Goal: Task Accomplishment & Management: Manage account settings

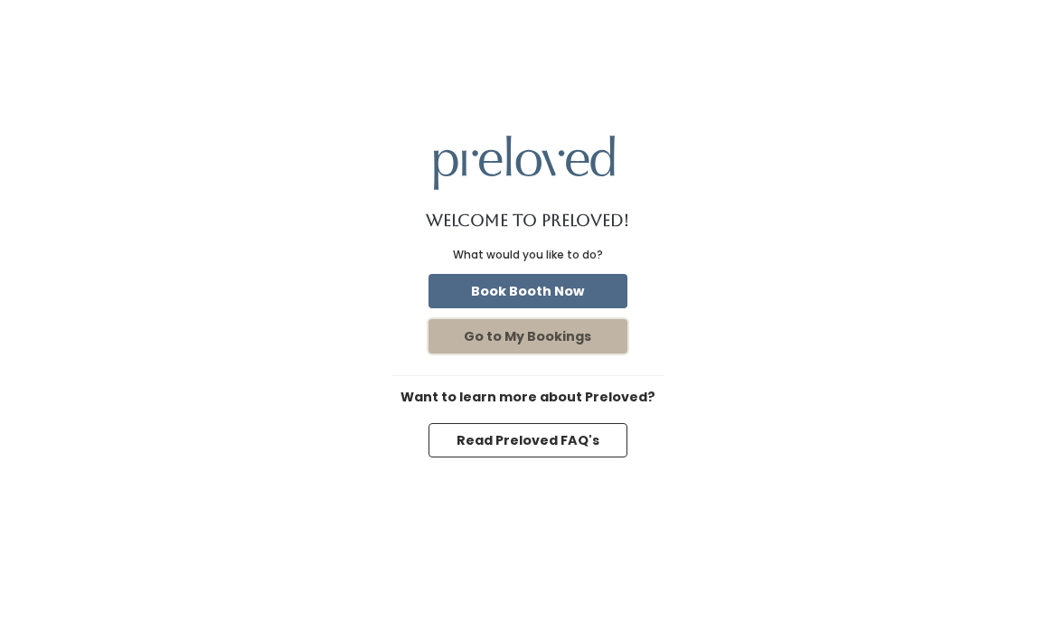
click at [574, 333] on button "Go to My Bookings" at bounding box center [528, 336] width 199 height 34
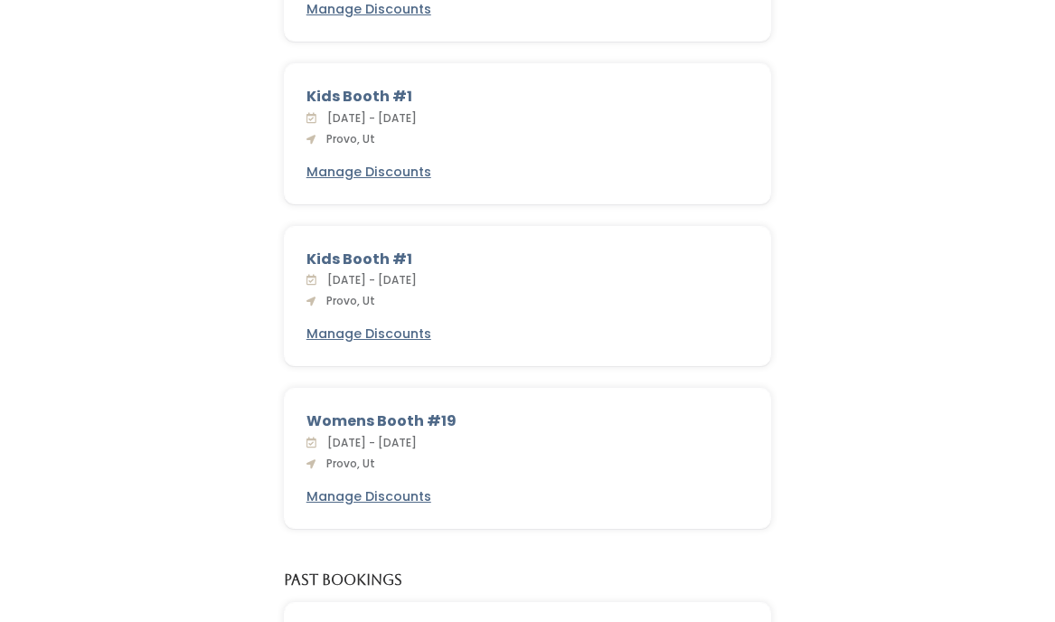
scroll to position [790, 0]
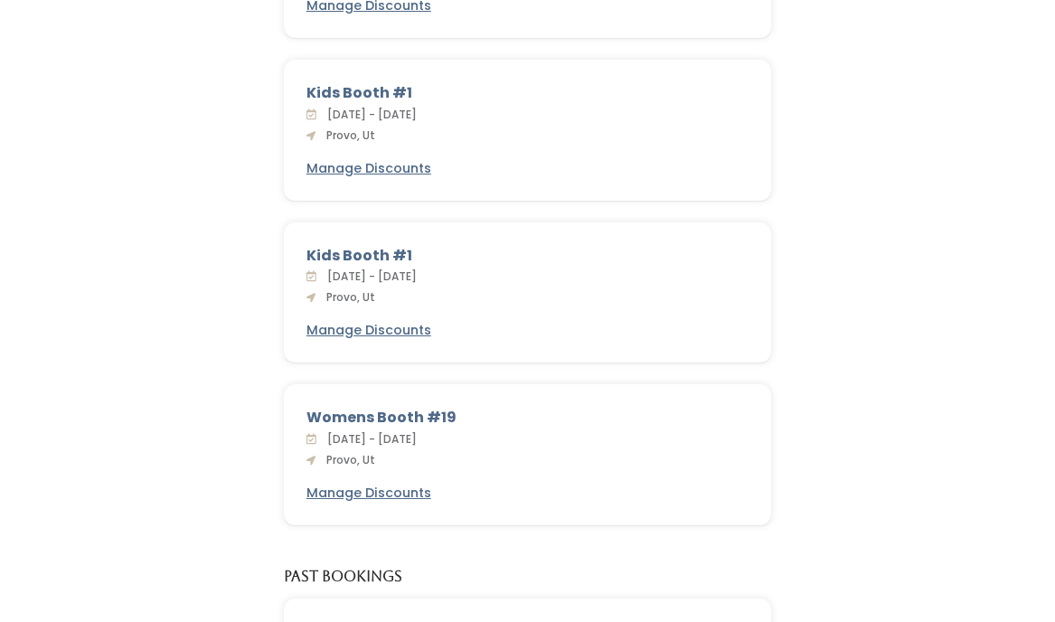
click at [391, 255] on div "Kids Booth #1" at bounding box center [528, 256] width 443 height 22
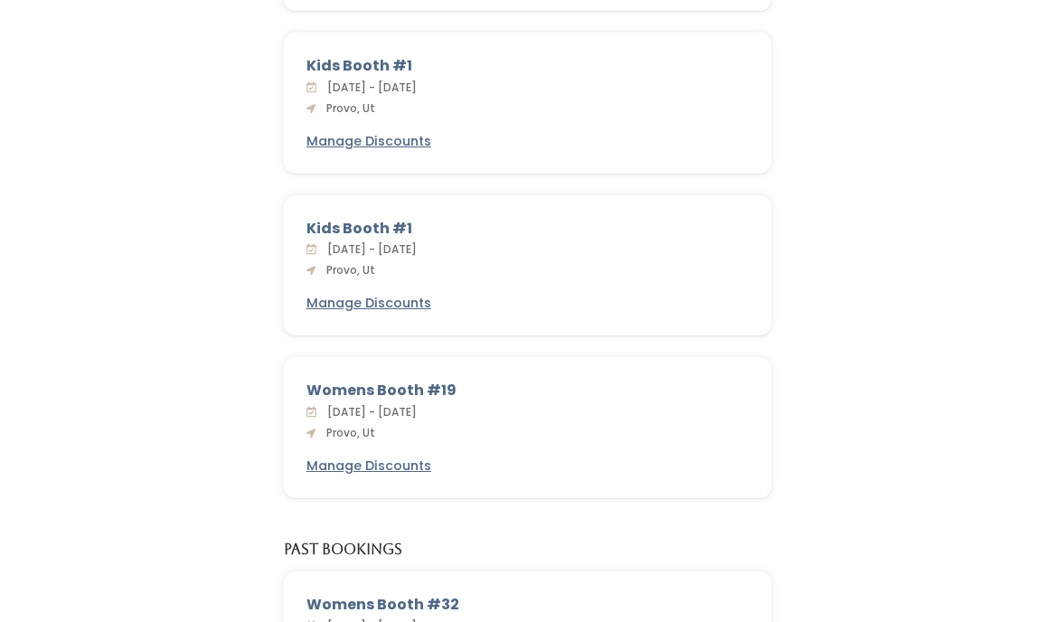
scroll to position [820, 0]
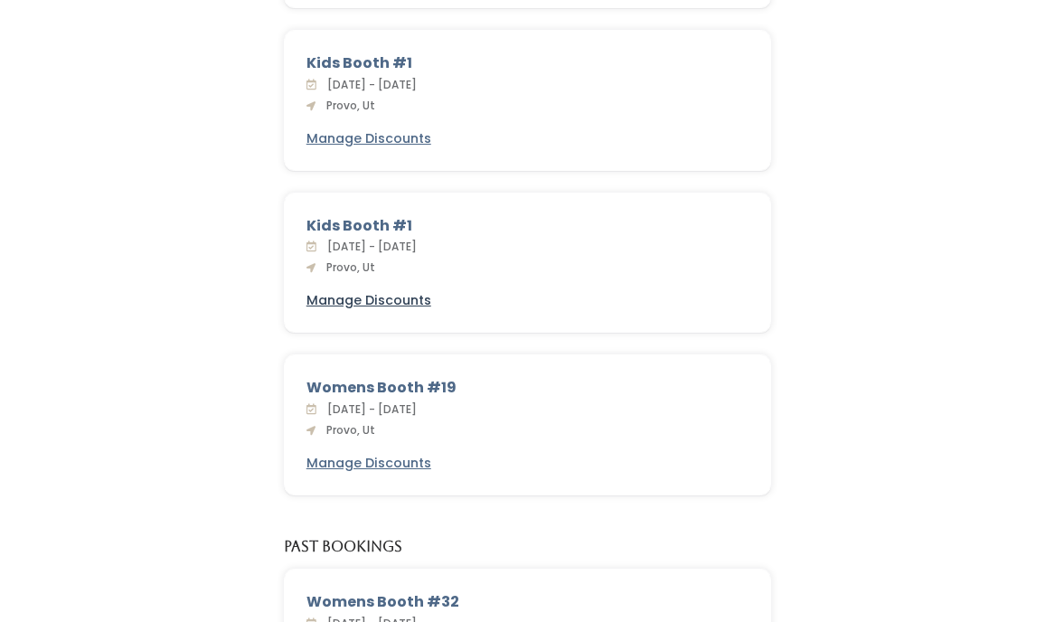
click at [396, 298] on u "Manage Discounts" at bounding box center [369, 300] width 125 height 18
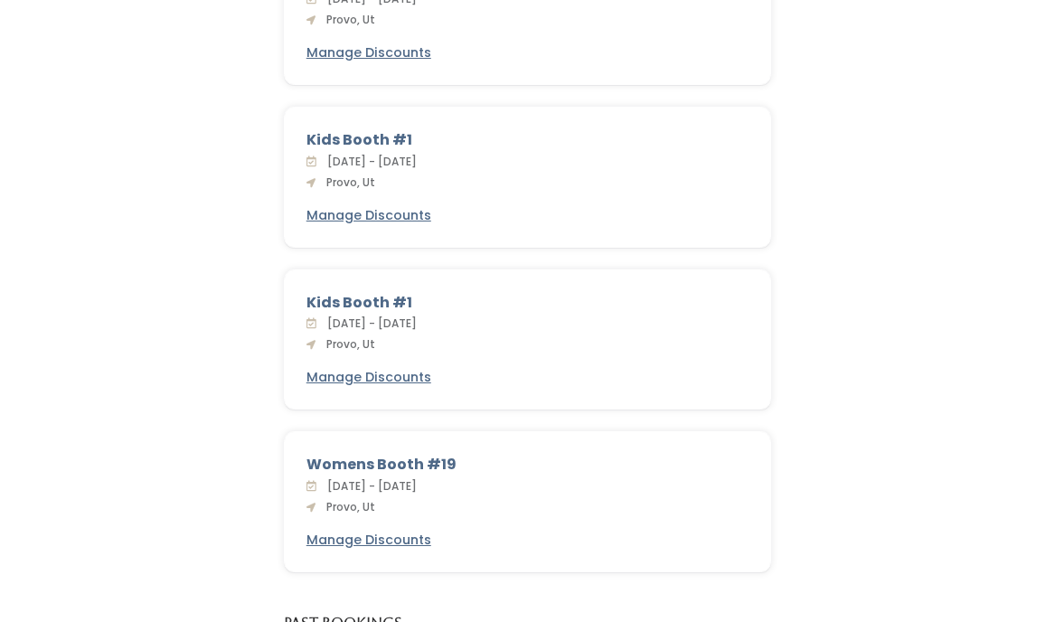
scroll to position [753, 0]
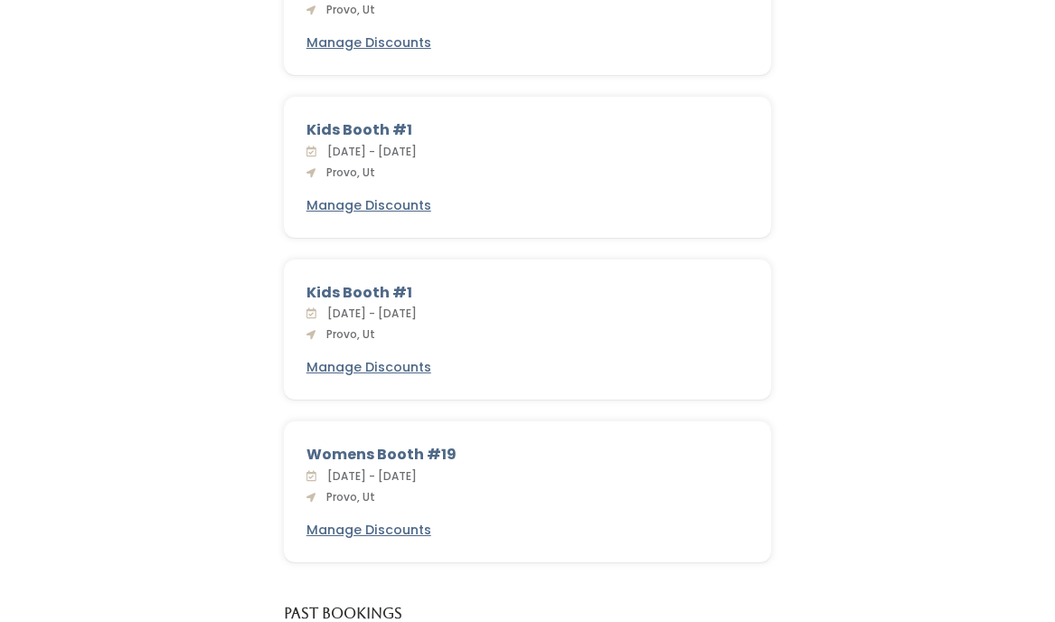
click at [358, 333] on span "Provo, Ut" at bounding box center [347, 333] width 56 height 15
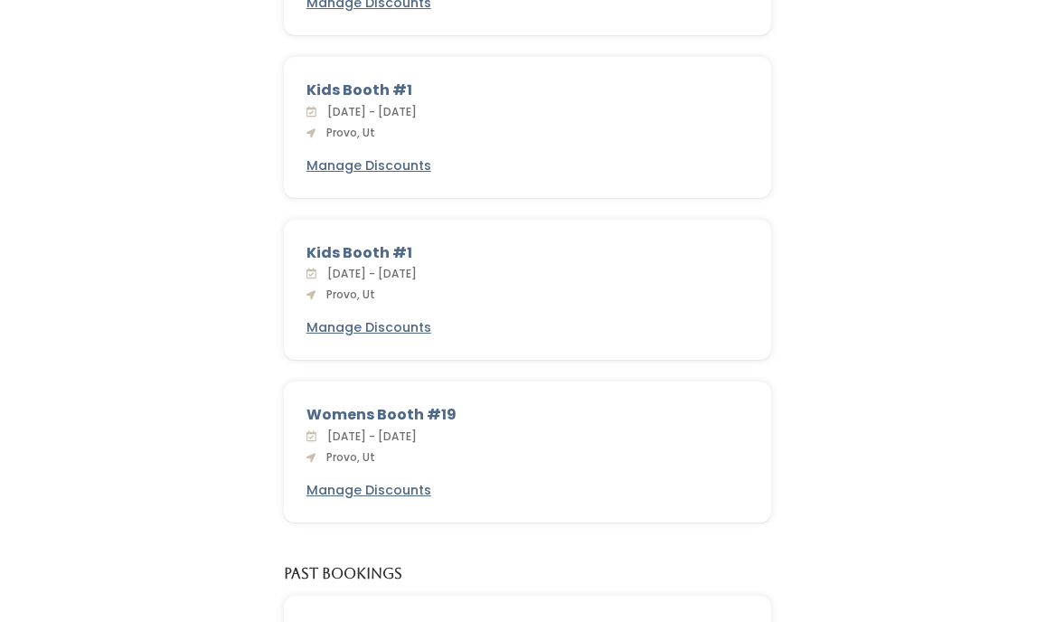
scroll to position [791, 0]
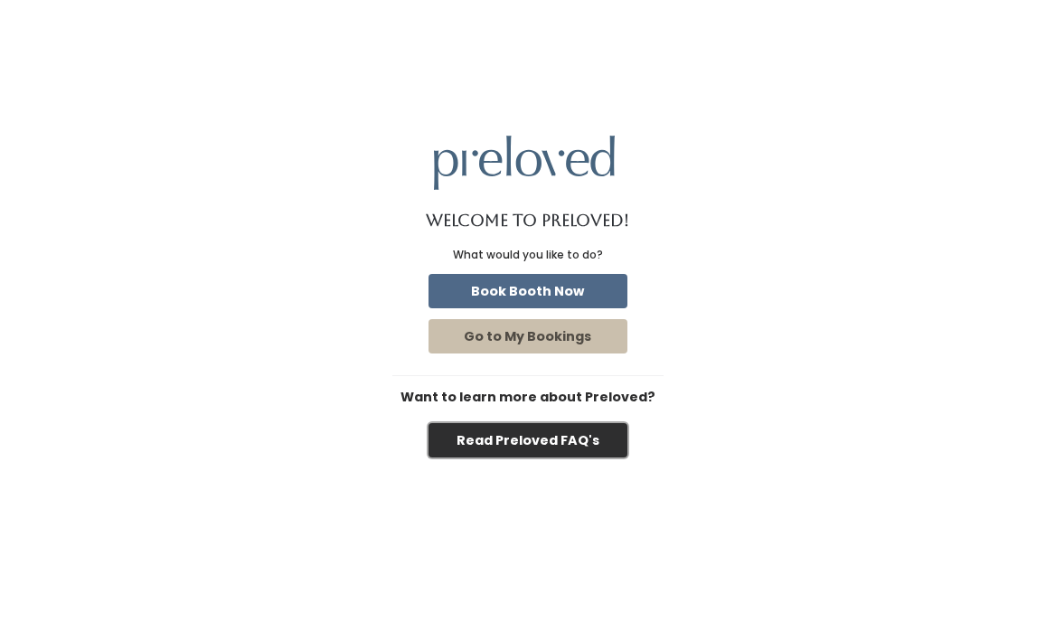
click at [480, 440] on button "Read Preloved FAQ's" at bounding box center [528, 440] width 199 height 34
